Goal: Answer question/provide support: Share knowledge or assist other users

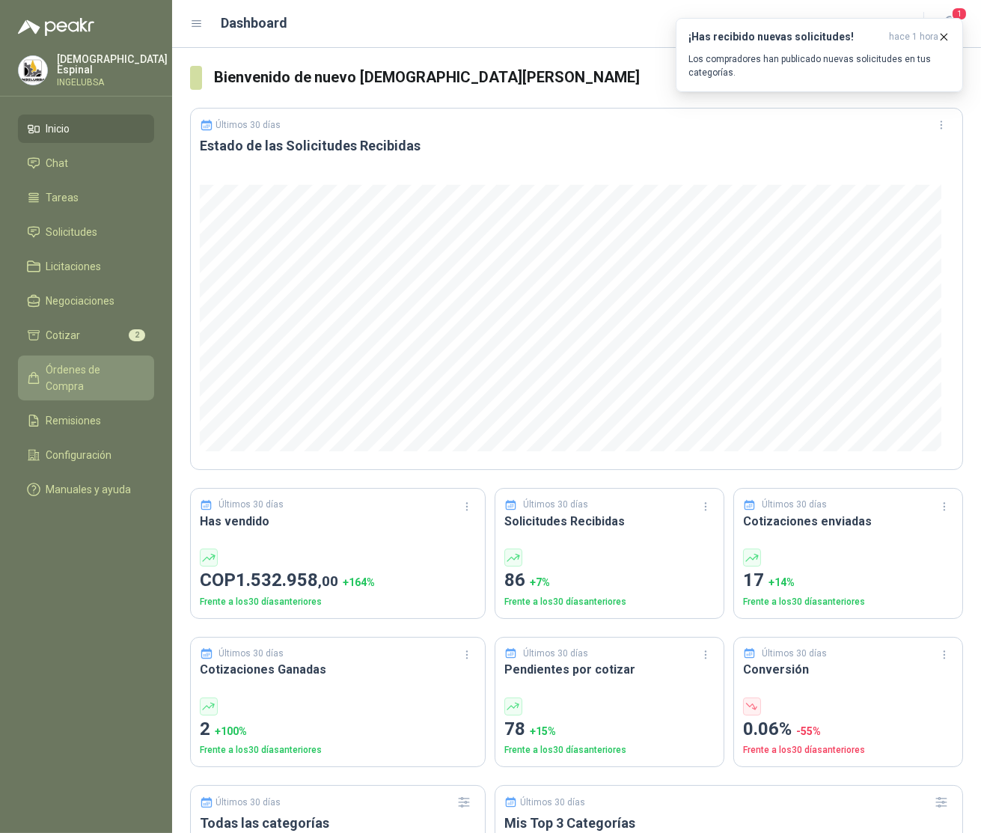
click at [79, 370] on span "Órdenes de Compra" at bounding box center [93, 377] width 94 height 33
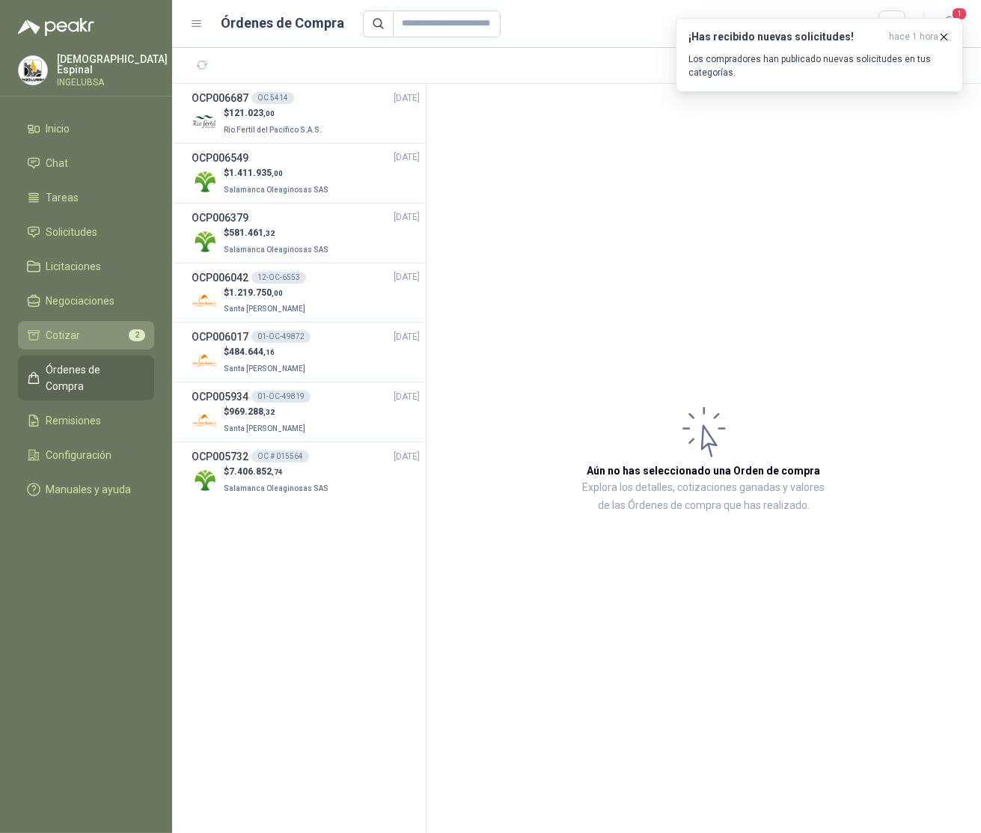
click at [87, 332] on li "Cotizar 2" at bounding box center [86, 335] width 118 height 16
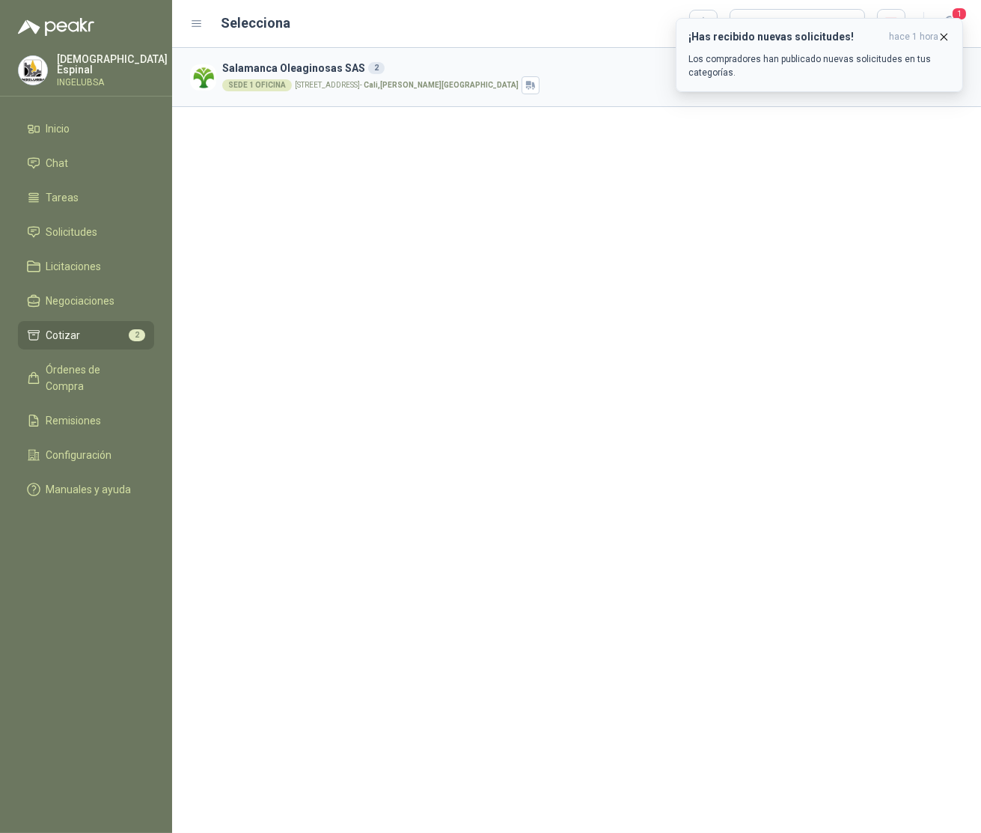
click at [804, 50] on div "¡Has recibido nuevas solicitudes! hace 1 hora Los compradores han publicado nue…" at bounding box center [819, 55] width 262 height 49
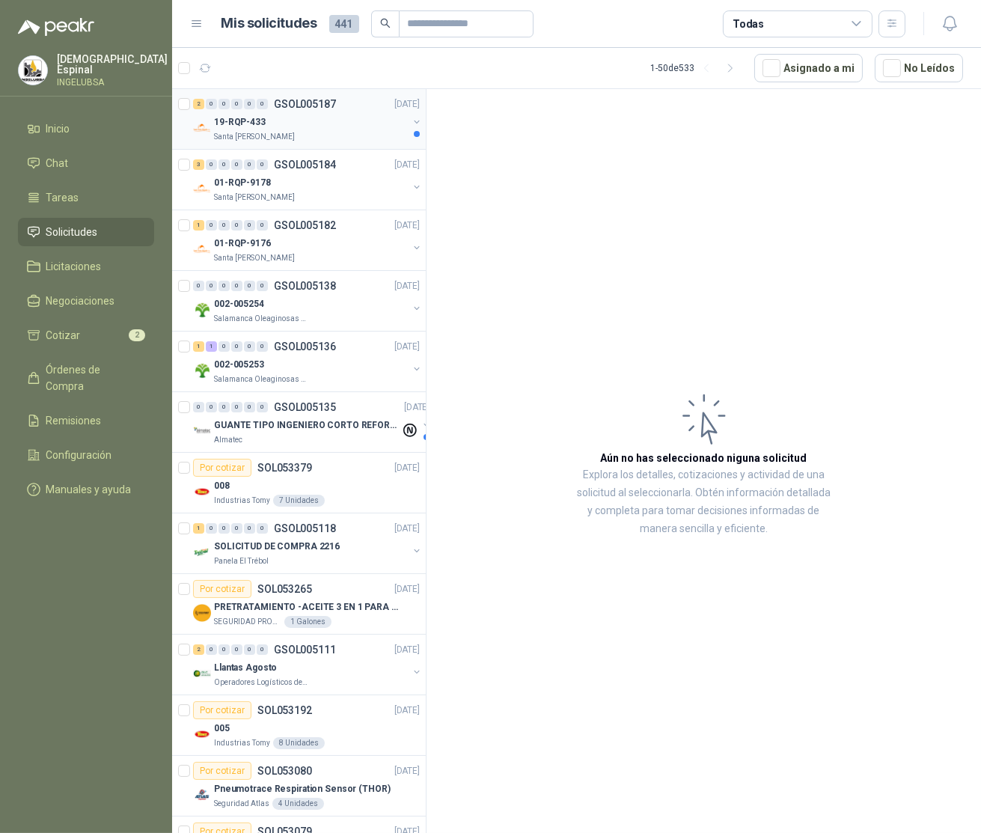
click at [325, 123] on div "19-RQP-433" at bounding box center [311, 122] width 194 height 18
